Goal: Transaction & Acquisition: Purchase product/service

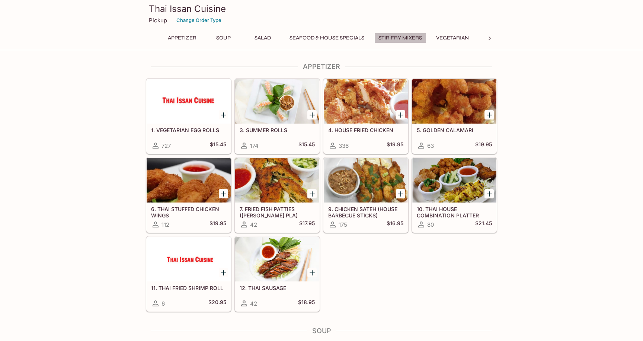
click at [411, 35] on button "Stir Fry Mixers" at bounding box center [400, 38] width 52 height 10
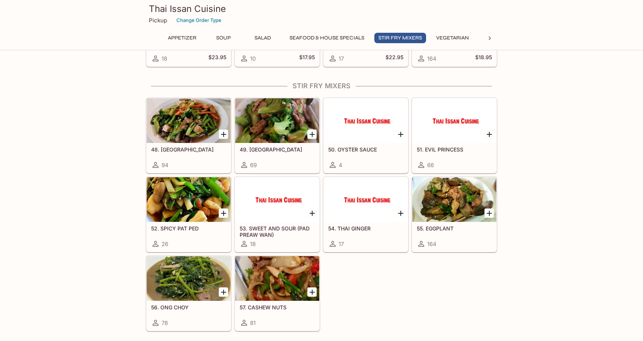
scroll to position [819, 0]
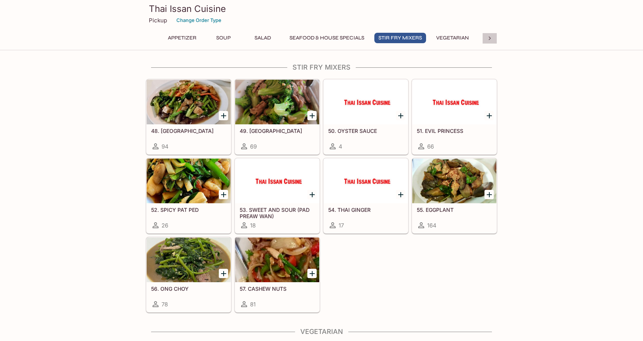
click at [493, 39] on div at bounding box center [489, 38] width 15 height 11
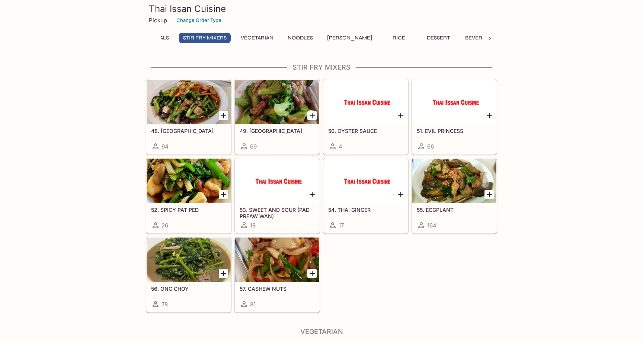
scroll to position [0, 196]
click at [297, 38] on button "Noodles" at bounding box center [298, 38] width 33 height 10
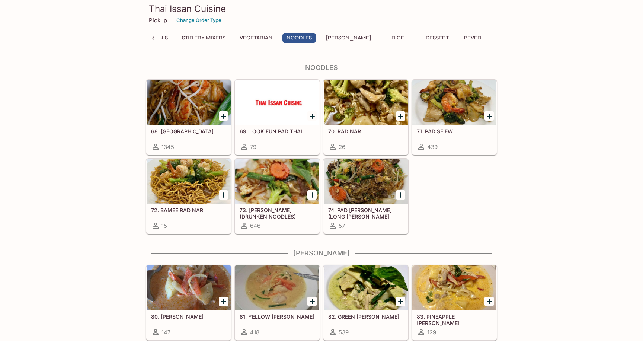
scroll to position [1268, 0]
click at [381, 37] on button "Rice" at bounding box center [397, 38] width 33 height 10
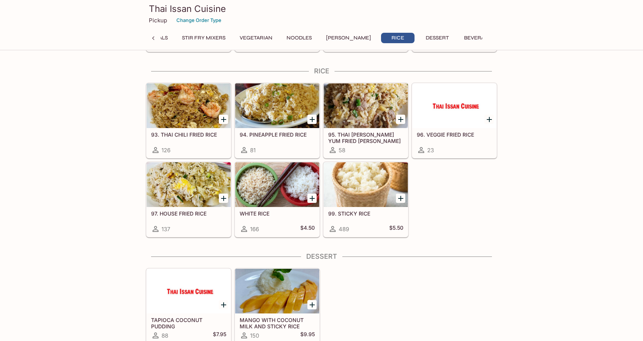
scroll to position [1638, 0]
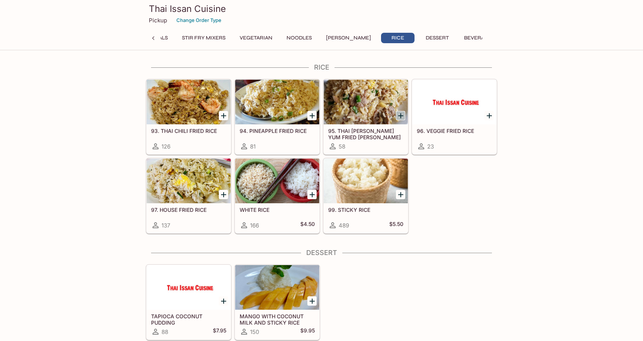
click at [398, 118] on icon "Add 95. THAI TOM YUM FRIED RICE" at bounding box center [400, 115] width 9 height 9
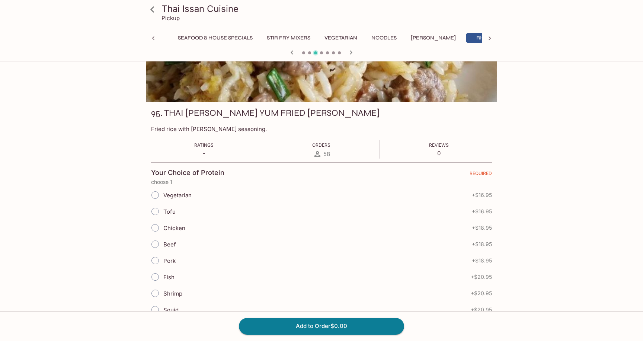
scroll to position [62, 0]
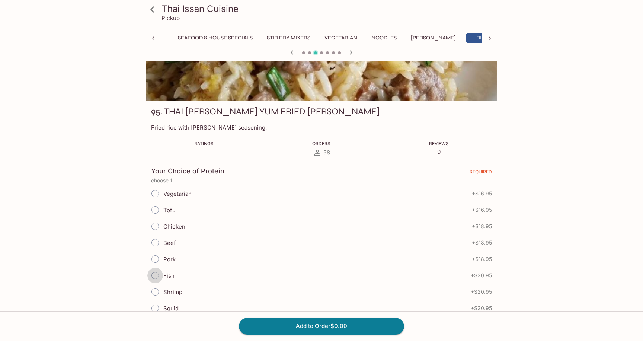
click at [155, 276] on input "Fish" at bounding box center [155, 275] width 16 height 16
radio input "true"
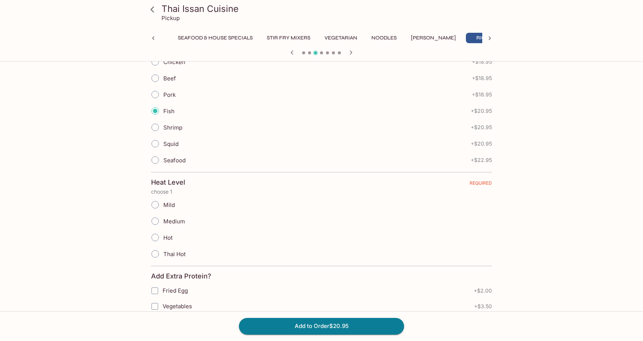
scroll to position [228, 0]
click at [151, 220] on input "Medium" at bounding box center [155, 220] width 16 height 16
radio input "true"
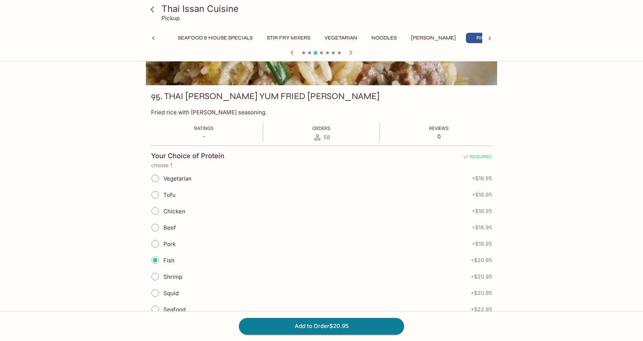
scroll to position [0, 0]
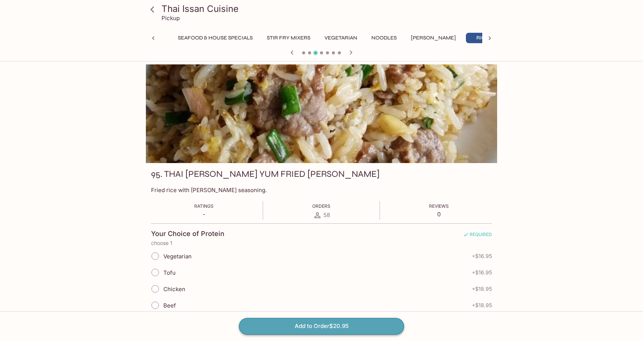
click at [302, 325] on button "Add to Order $20.95" at bounding box center [321, 326] width 165 height 16
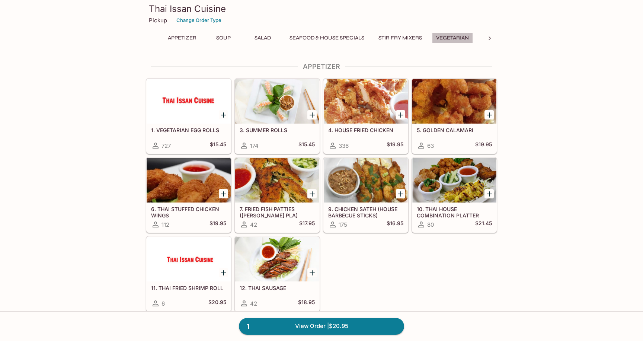
click at [463, 40] on button "Vegetarian" at bounding box center [452, 38] width 41 height 10
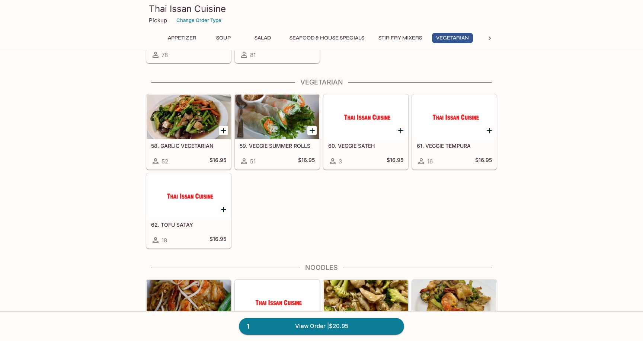
scroll to position [1083, 0]
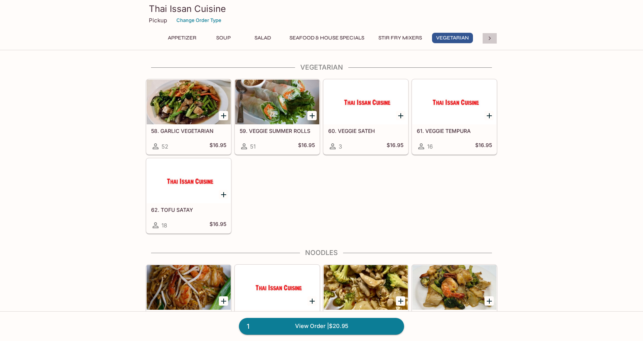
click at [490, 38] on icon at bounding box center [489, 38] width 2 height 4
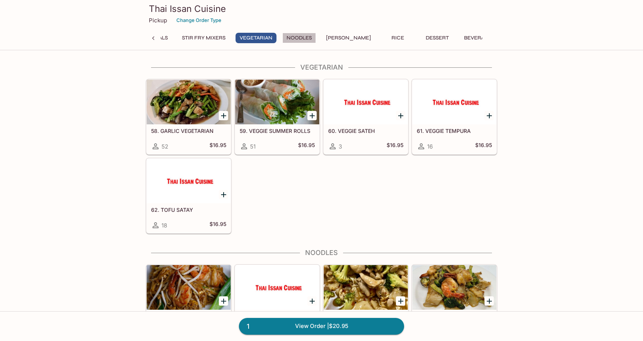
click at [300, 40] on button "Noodles" at bounding box center [298, 38] width 33 height 10
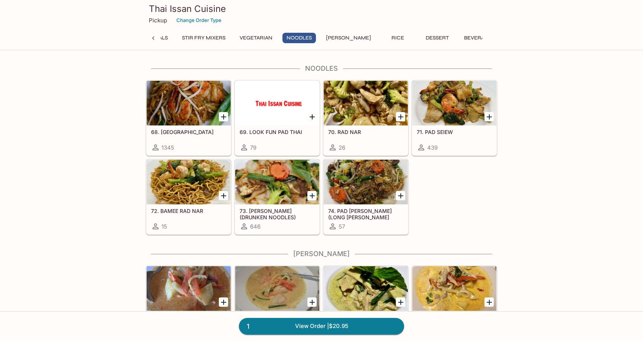
scroll to position [1268, 0]
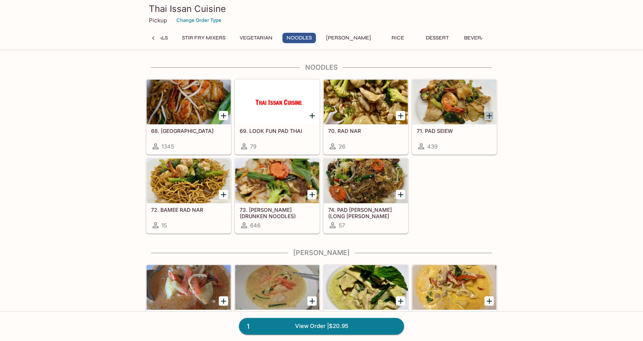
click at [487, 117] on icon "Add 71. PAD SEIEW" at bounding box center [489, 115] width 9 height 9
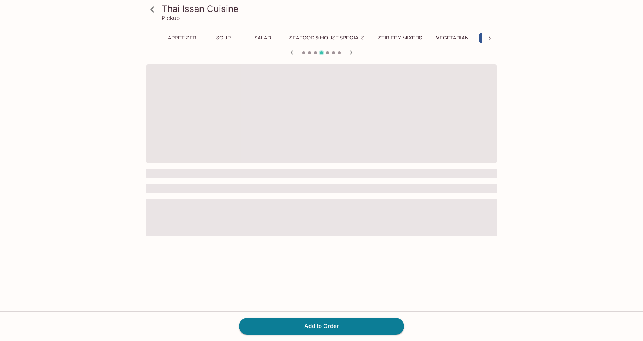
scroll to position [0, 33]
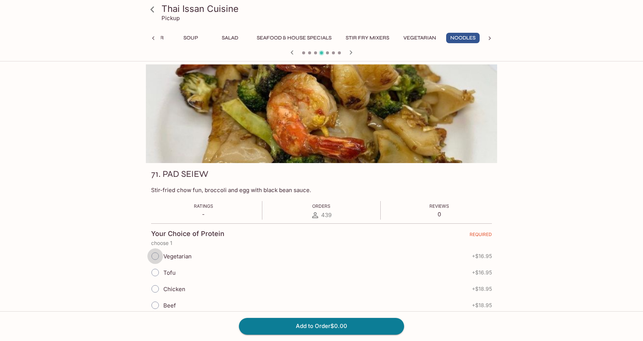
click at [158, 255] on input "Vegetarian" at bounding box center [155, 256] width 16 height 16
radio input "true"
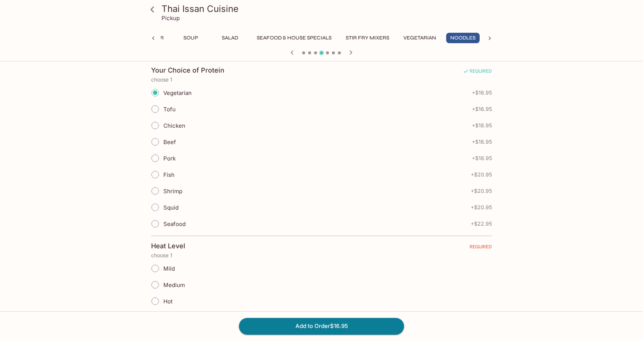
scroll to position [164, 0]
click at [158, 109] on input "Tofu" at bounding box center [155, 108] width 16 height 16
radio input "true"
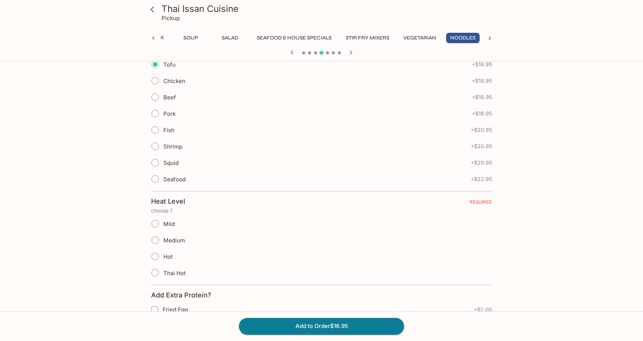
scroll to position [213, 0]
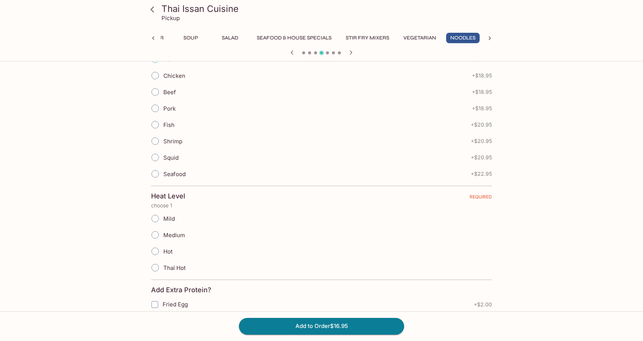
click at [155, 221] on input "Mild" at bounding box center [155, 218] width 16 height 16
radio input "true"
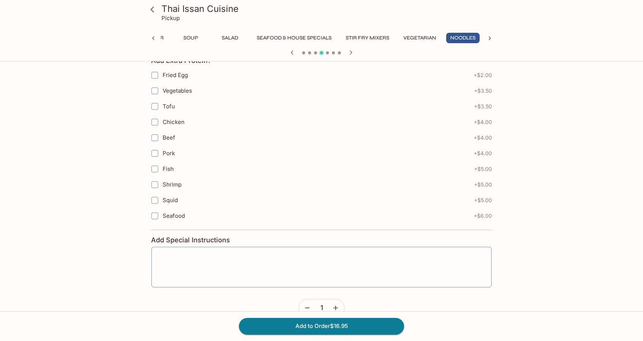
scroll to position [459, 0]
click at [311, 325] on button "Add to Order $16.95" at bounding box center [321, 326] width 165 height 16
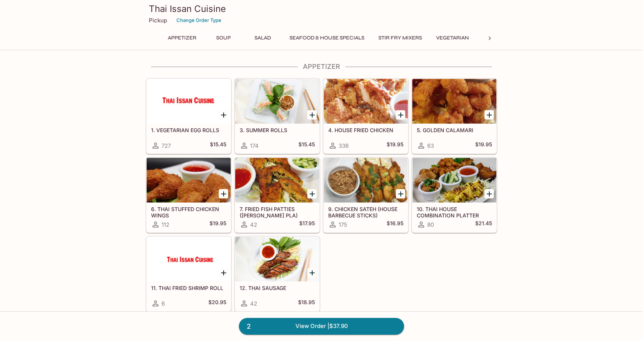
click at [189, 38] on button "Appetizer" at bounding box center [182, 38] width 37 height 10
click at [264, 36] on button "Salad" at bounding box center [262, 38] width 33 height 10
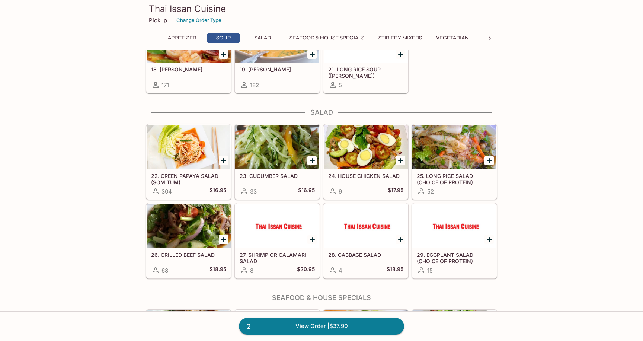
scroll to position [313, 0]
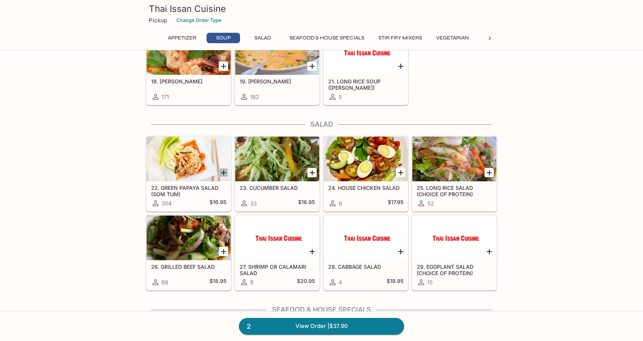
click at [224, 170] on icon "Add 22. GREEN PAPAYA SALAD (SOM TUM)" at bounding box center [223, 172] width 9 height 9
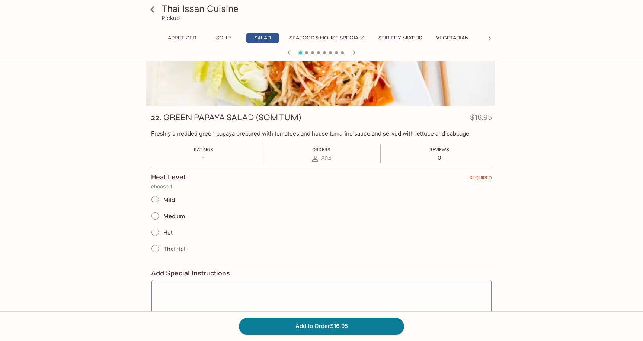
scroll to position [57, 0]
click at [158, 199] on input "Mild" at bounding box center [155, 199] width 16 height 16
radio input "true"
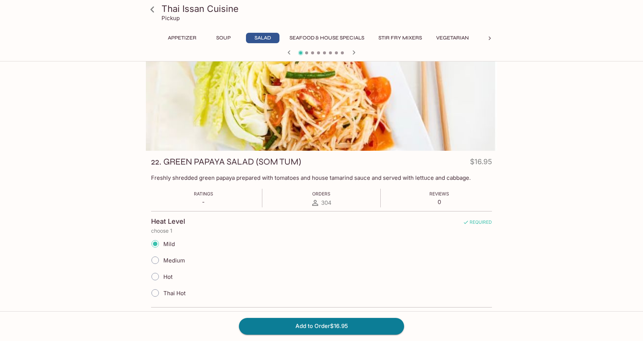
scroll to position [0, 0]
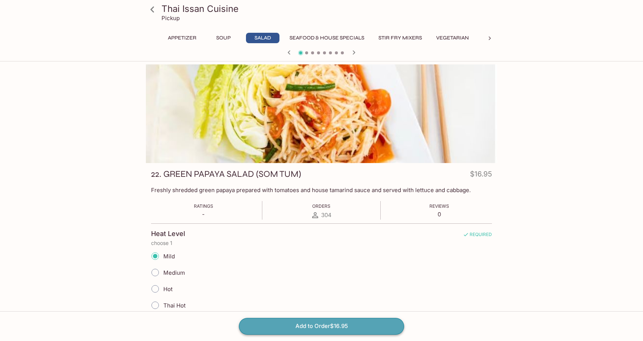
click at [322, 325] on button "Add to Order $16.95" at bounding box center [321, 326] width 165 height 16
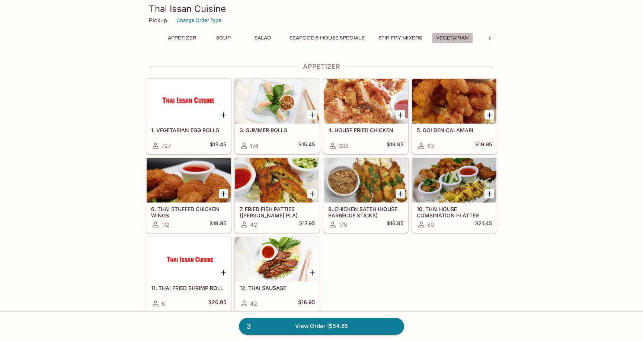
click at [464, 36] on button "Vegetarian" at bounding box center [452, 38] width 41 height 10
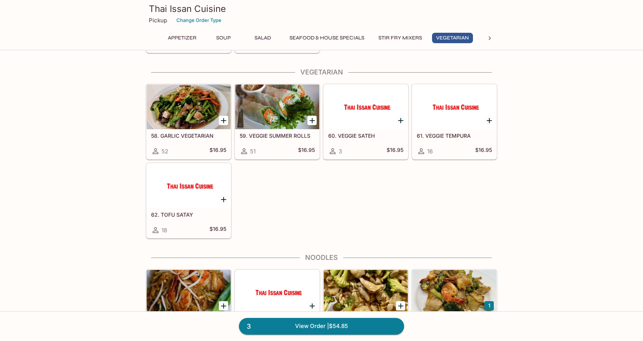
scroll to position [1083, 0]
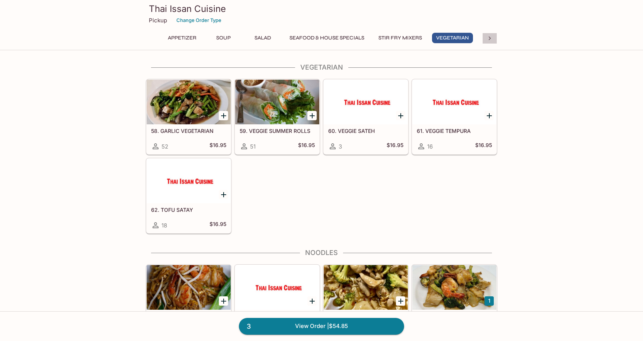
click at [489, 39] on icon at bounding box center [489, 38] width 2 height 4
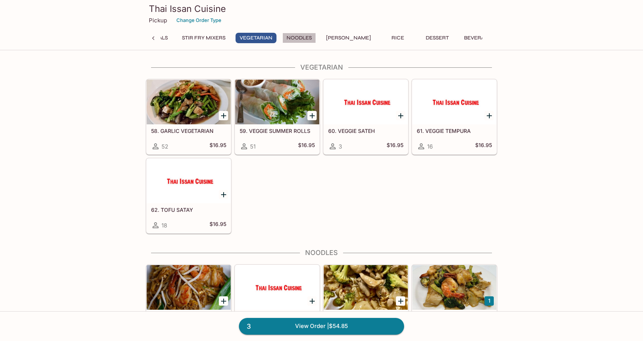
click at [300, 39] on button "Noodles" at bounding box center [298, 38] width 33 height 10
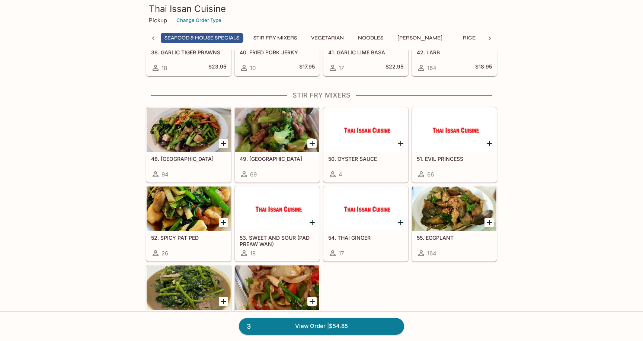
scroll to position [789, 0]
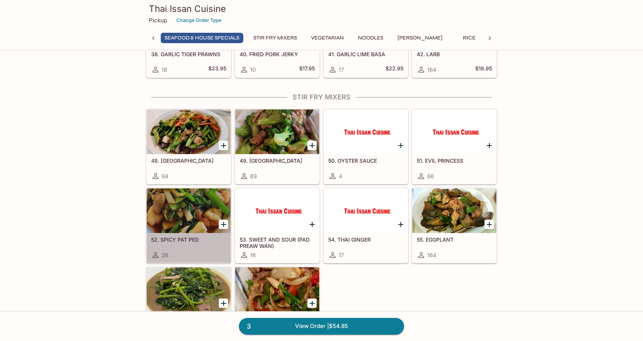
click at [197, 220] on div at bounding box center [189, 210] width 84 height 45
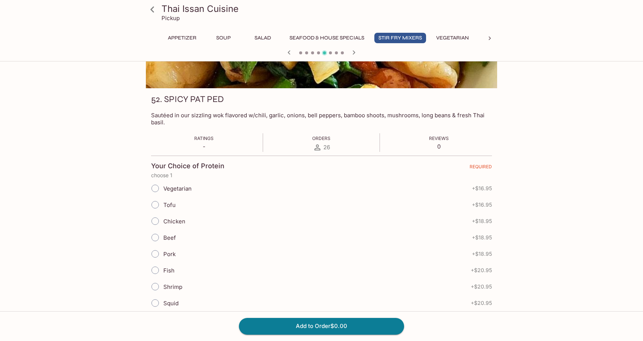
scroll to position [81, 0]
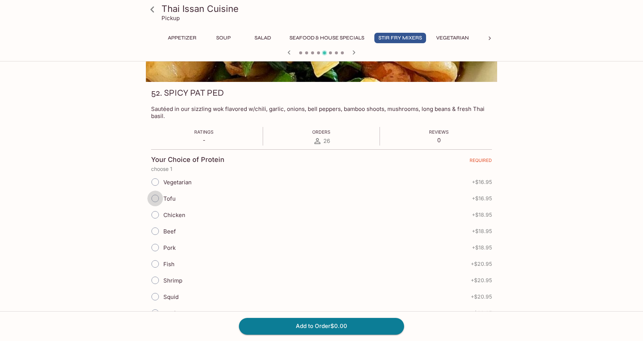
click at [157, 203] on input "Tofu" at bounding box center [155, 198] width 16 height 16
radio input "true"
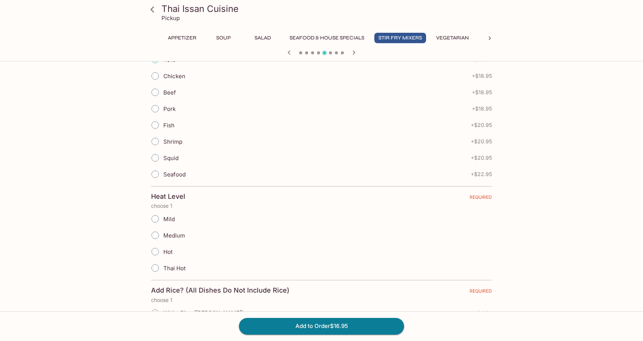
scroll to position [210, 0]
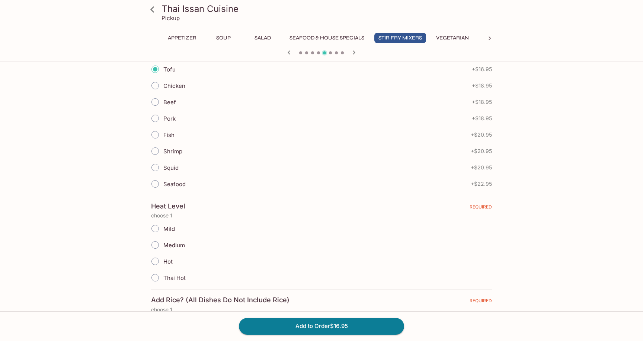
click at [157, 241] on input "Medium" at bounding box center [155, 245] width 16 height 16
radio input "true"
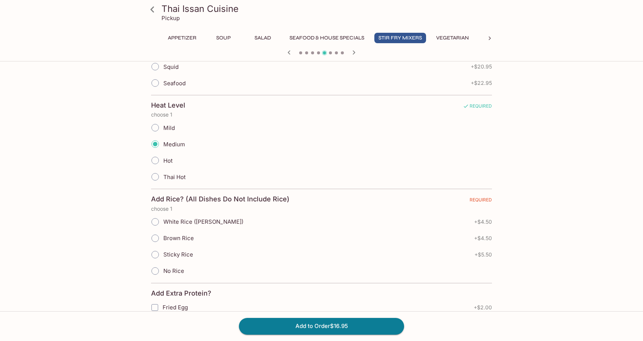
scroll to position [311, 0]
click at [154, 258] on input "Sticky Rice" at bounding box center [155, 255] width 16 height 16
radio input "true"
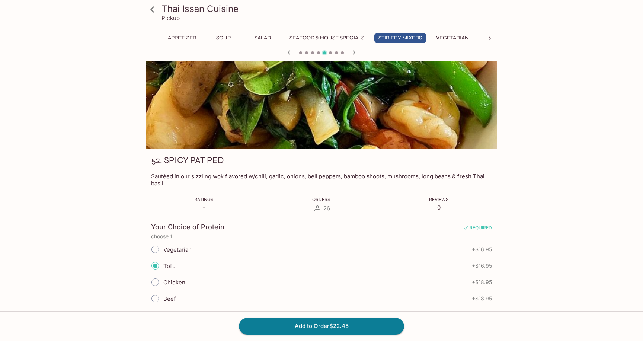
scroll to position [0, 0]
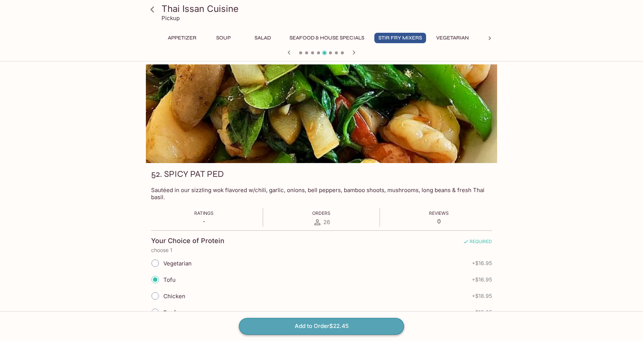
click at [315, 321] on button "Add to Order $22.45" at bounding box center [321, 326] width 165 height 16
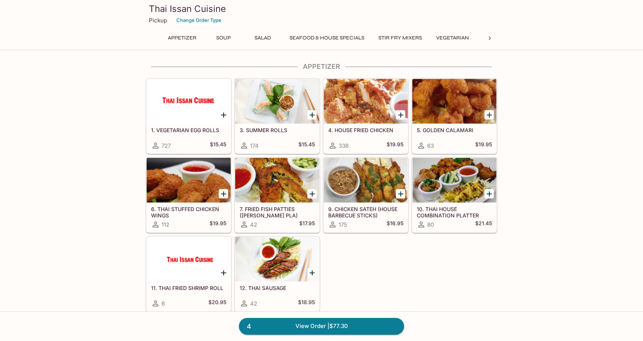
click at [399, 270] on div "1. VEGETARIAN EGG ROLLS 727 $15.45 3. SUMMER ROLLS 174 $15.45 4. HOUSE FRIED CH…" at bounding box center [320, 193] width 354 height 237
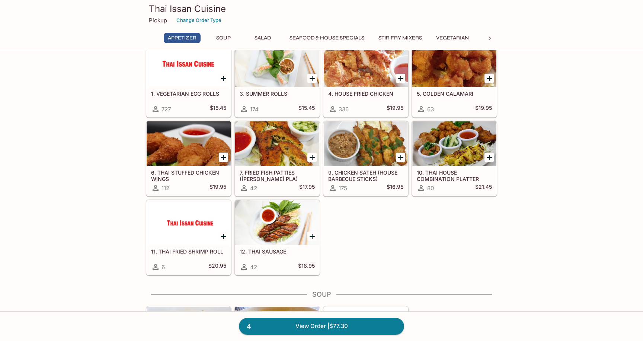
scroll to position [41, 0]
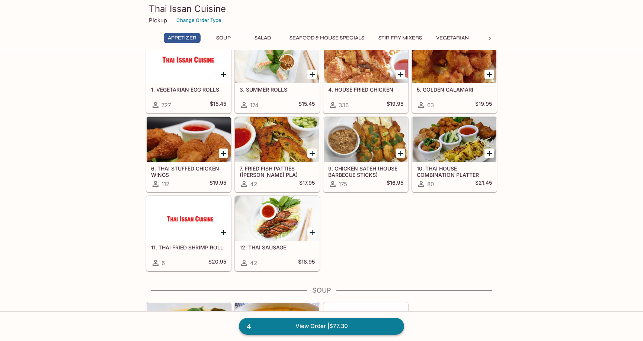
click at [315, 327] on link "4 View Order | $77.30" at bounding box center [321, 326] width 165 height 16
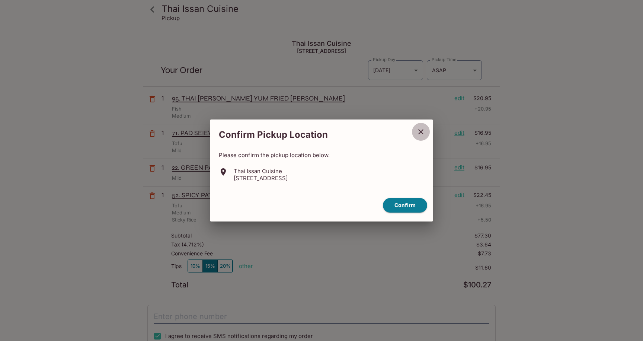
click at [421, 132] on icon "close" at bounding box center [420, 131] width 9 height 9
